Goal: Find specific fact: Find specific fact

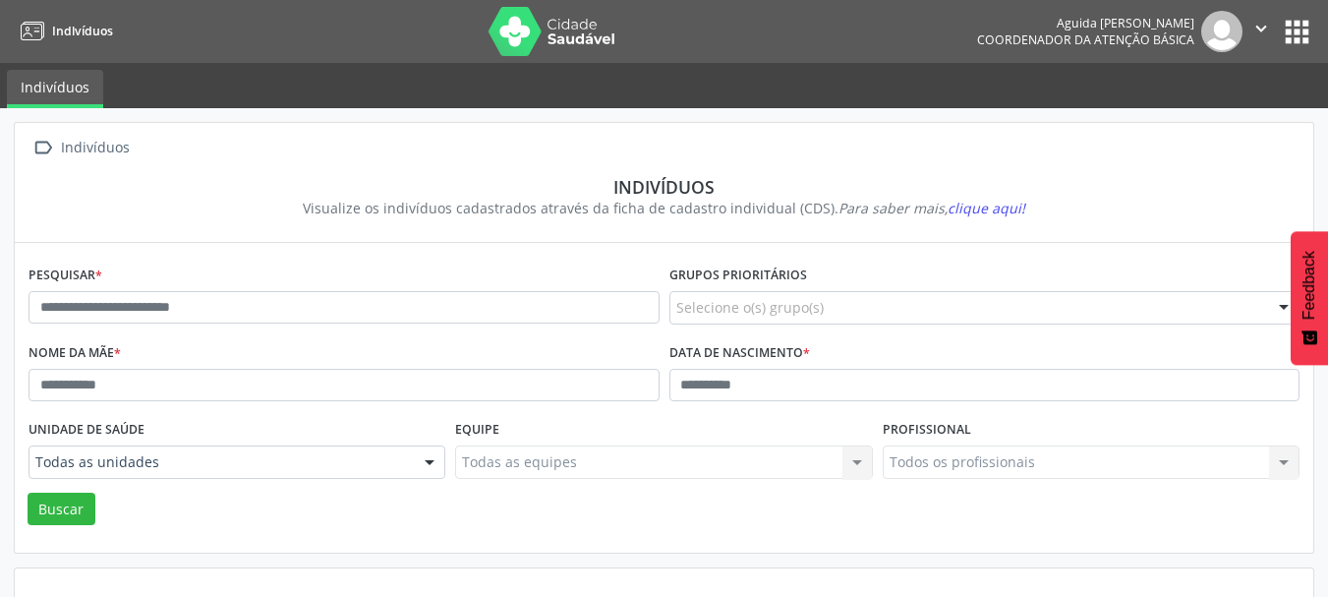
click at [165, 326] on div "Pesquisar *" at bounding box center [344, 299] width 641 height 78
click at [171, 310] on input "text" at bounding box center [343, 307] width 631 height 33
click at [67, 316] on input "text" at bounding box center [343, 307] width 631 height 33
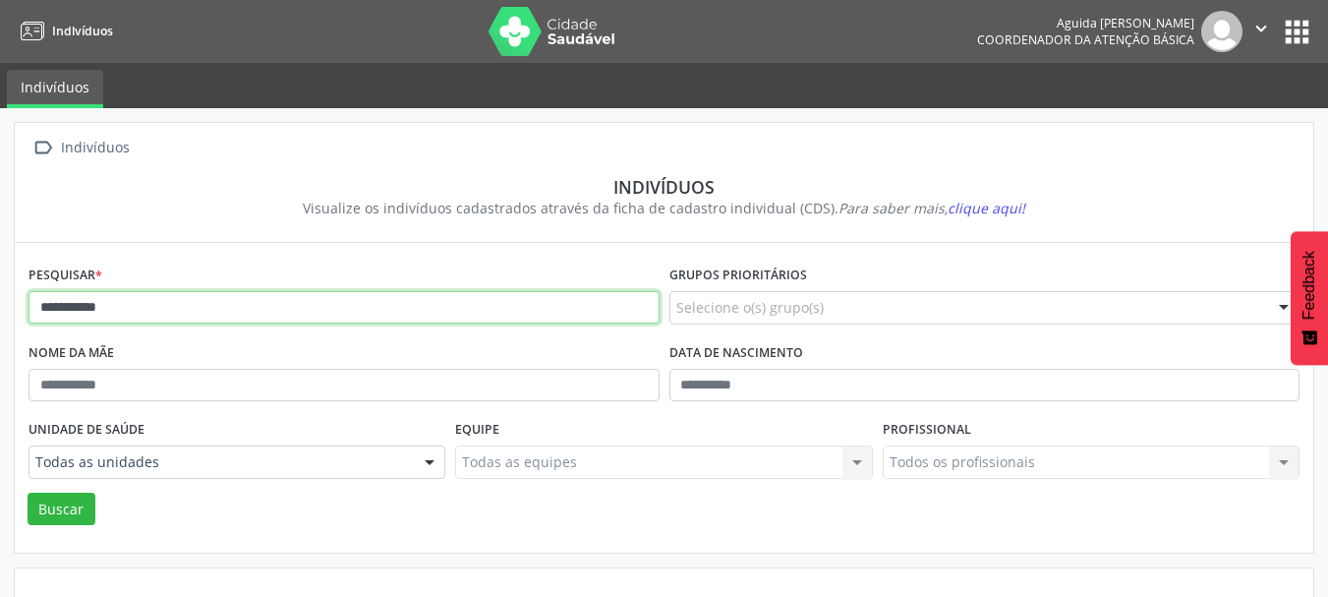
click at [28, 492] on button "Buscar" at bounding box center [62, 508] width 68 height 33
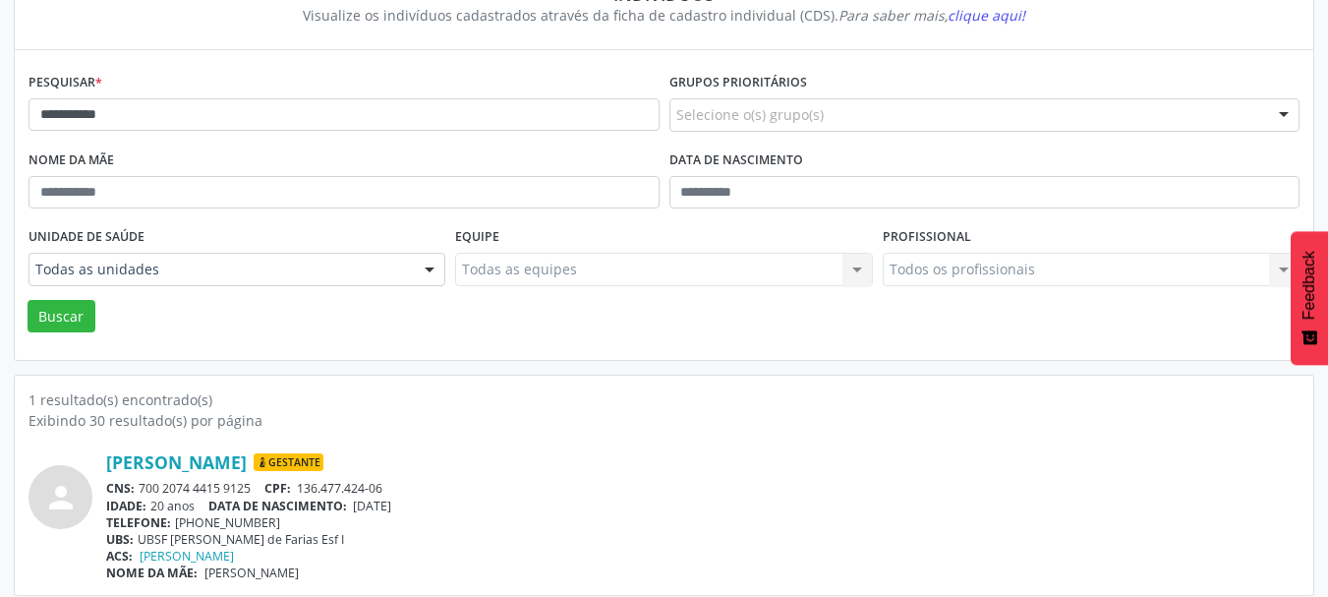
scroll to position [205, 0]
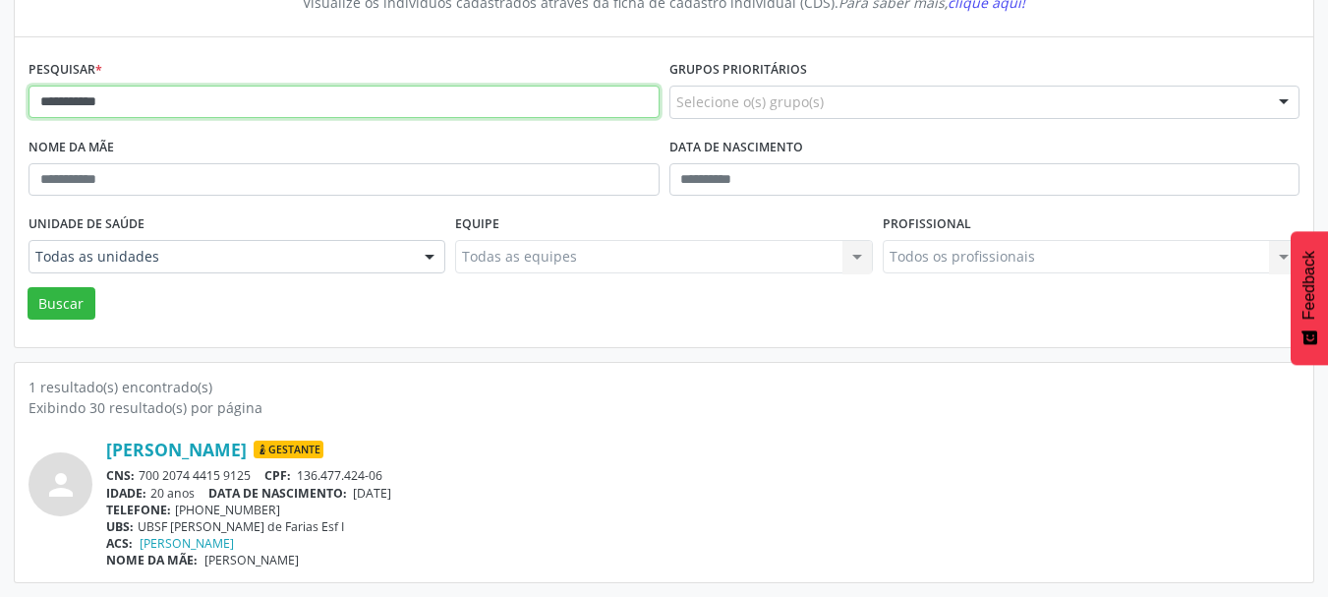
drag, startPoint x: 154, startPoint y: 97, endPoint x: 19, endPoint y: 92, distance: 135.7
click at [19, 92] on div "**********" at bounding box center [664, 192] width 1298 height 310
click at [28, 287] on button "Buscar" at bounding box center [62, 303] width 68 height 33
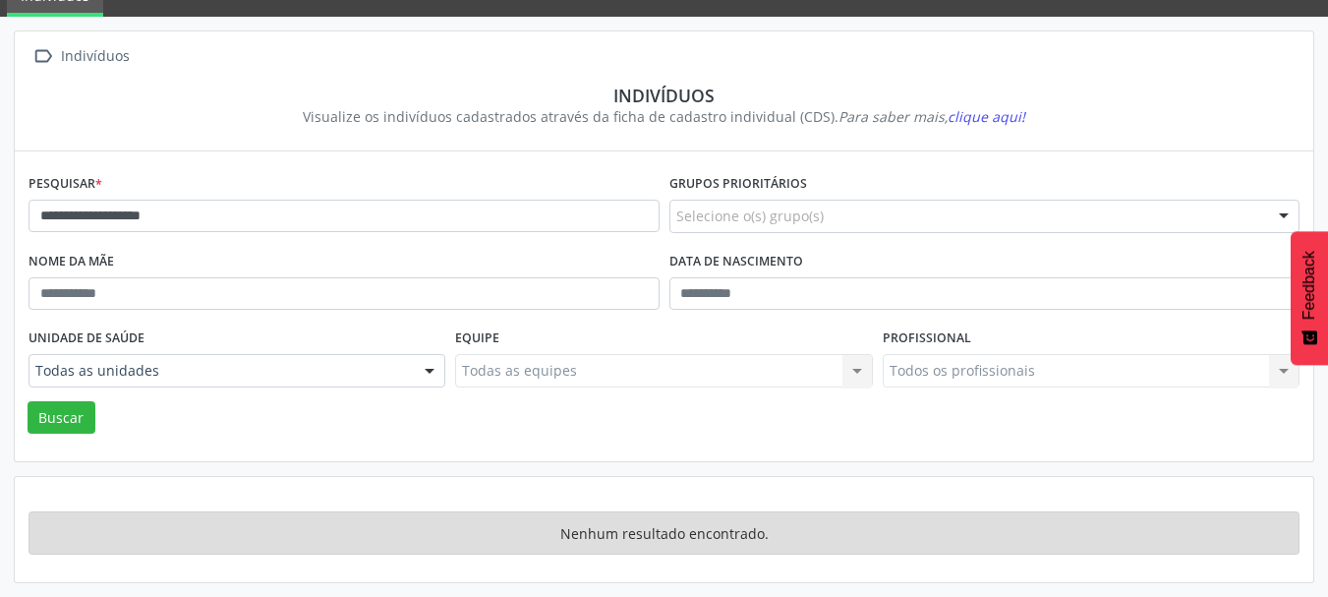
scroll to position [91, 0]
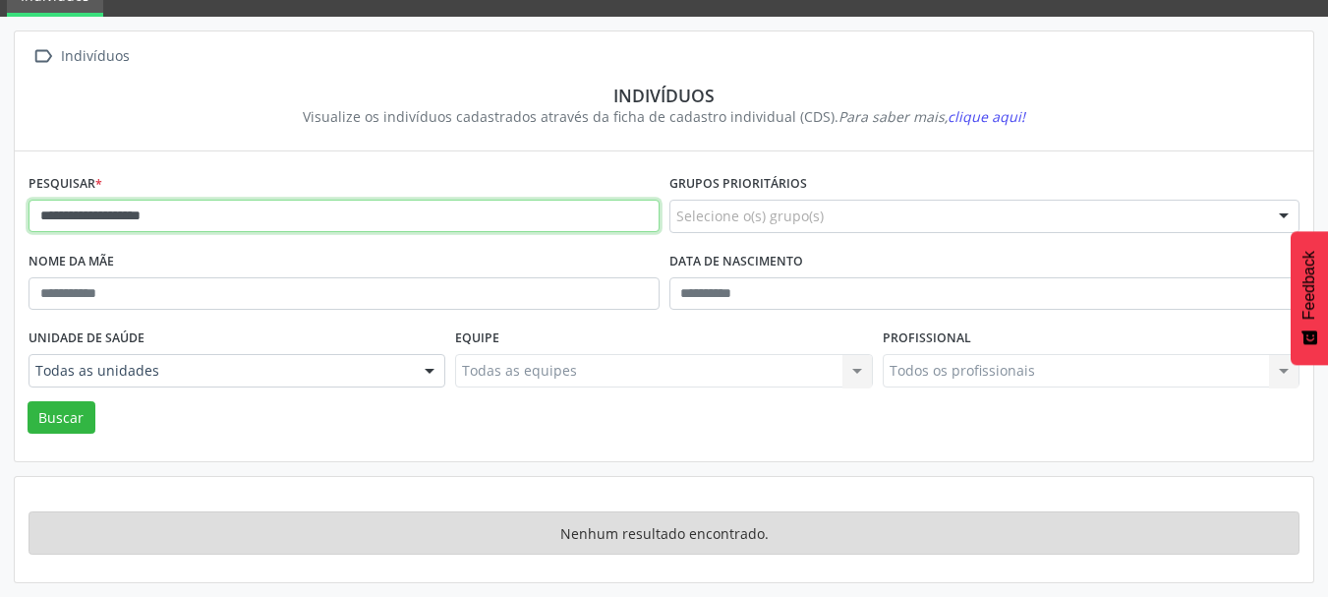
drag, startPoint x: 214, startPoint y: 215, endPoint x: 123, endPoint y: 219, distance: 91.5
click at [122, 219] on input "**********" at bounding box center [343, 215] width 631 height 33
type input "*********"
click at [28, 401] on button "Buscar" at bounding box center [62, 417] width 68 height 33
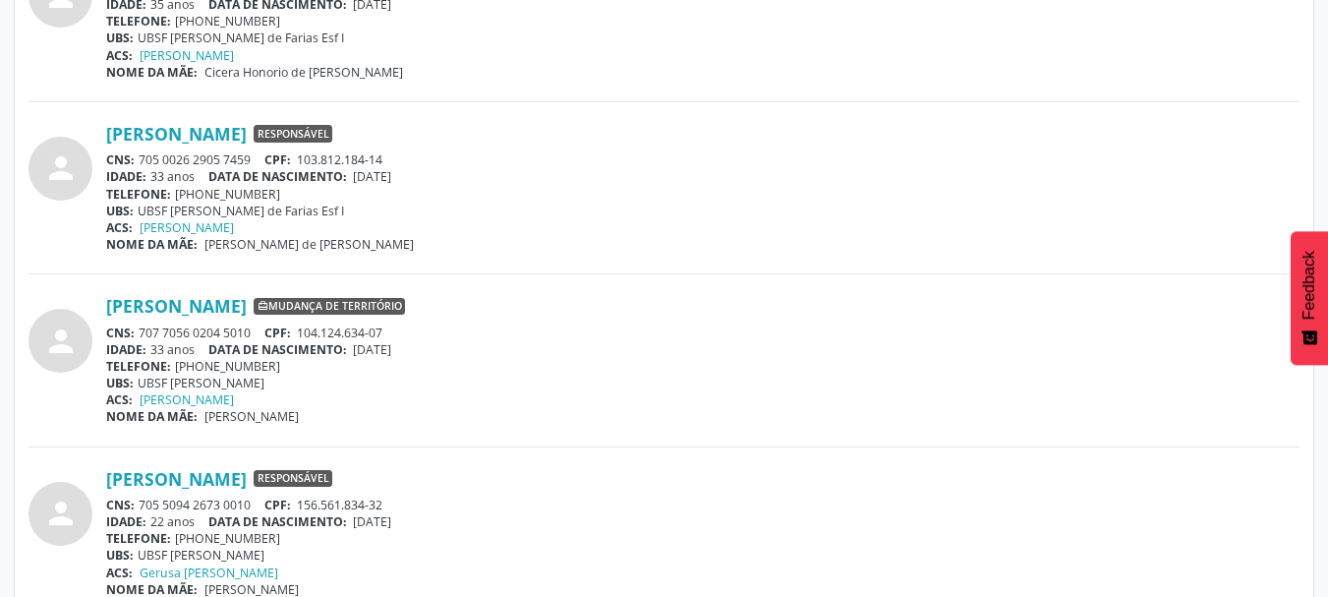
scroll to position [2446, 0]
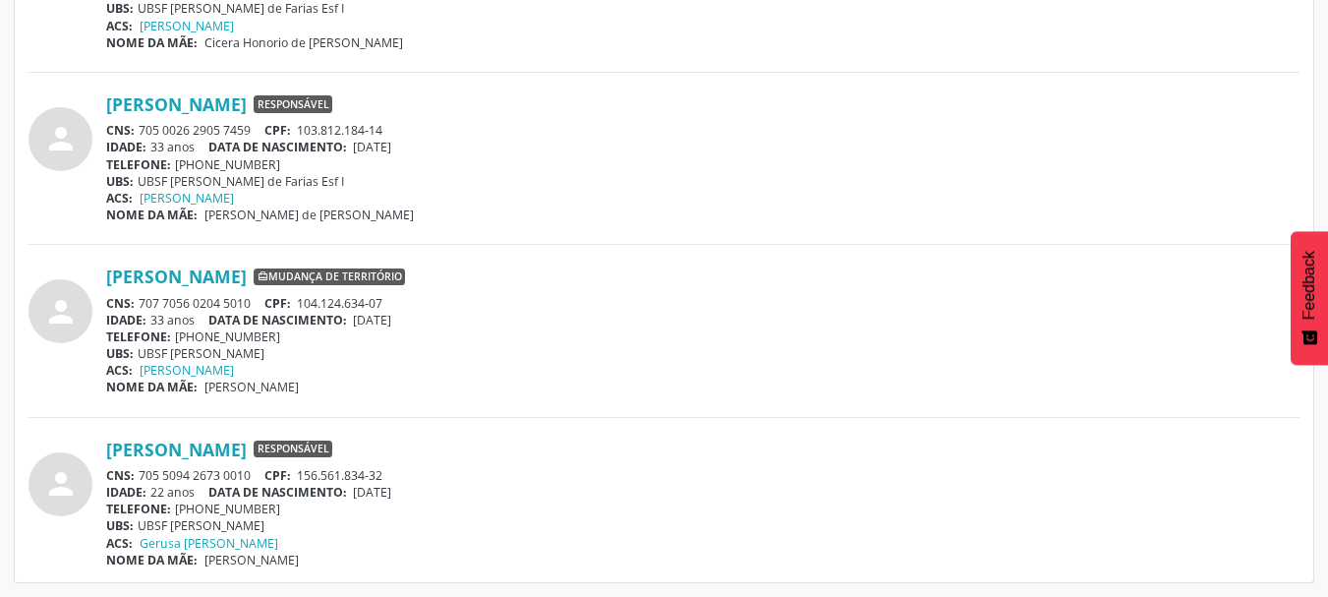
drag, startPoint x: 256, startPoint y: 130, endPoint x: 141, endPoint y: 136, distance: 115.1
click at [141, 136] on div "CNS: 705 0026 2905 7459 CPF: 103.812.184-14" at bounding box center [702, 130] width 1193 height 17
copy div "705 0026 2905 7459"
